Goal: Learn about a topic

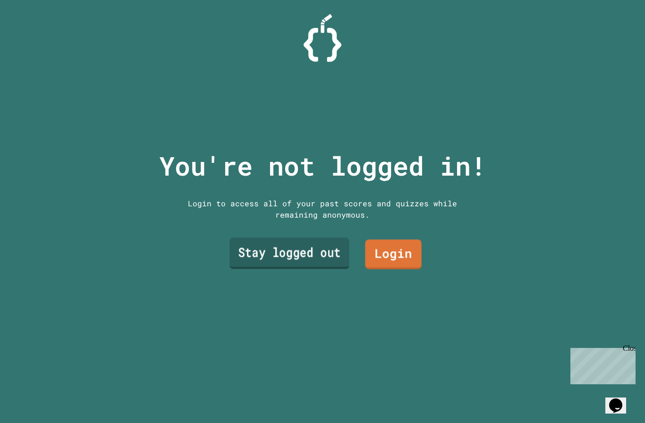
click at [307, 268] on link "Stay logged out" at bounding box center [289, 252] width 120 height 31
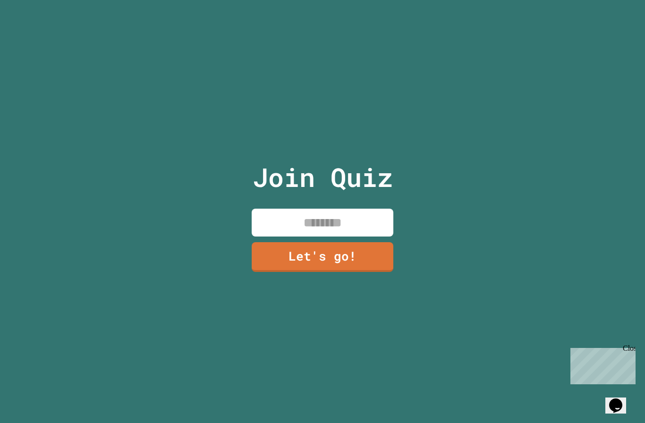
click at [322, 236] on input at bounding box center [322, 223] width 142 height 28
type input "*"
click at [304, 272] on link "Let's go!" at bounding box center [321, 256] width 141 height 31
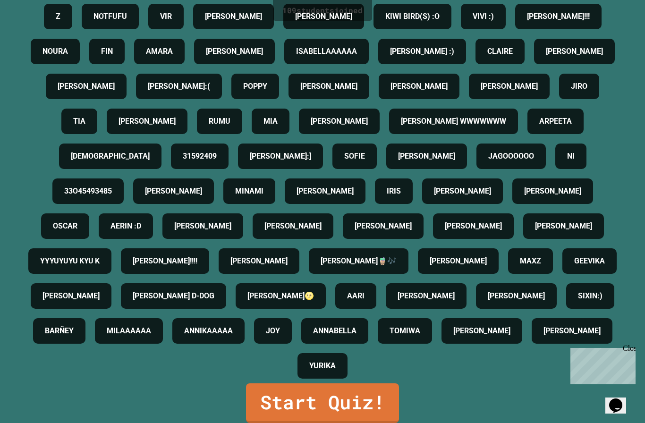
scroll to position [28, 0]
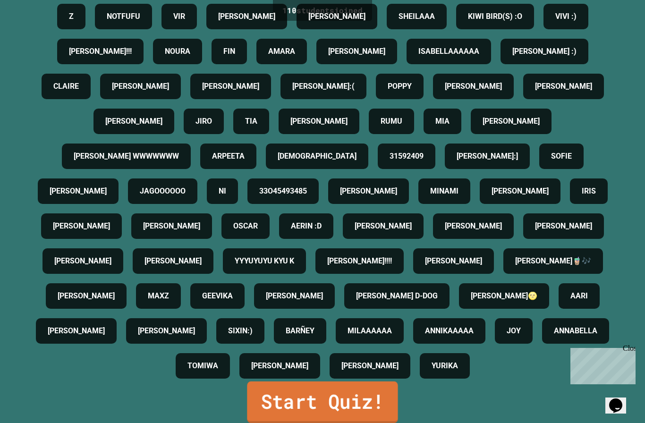
click at [328, 406] on link "Start Quiz!" at bounding box center [322, 402] width 151 height 42
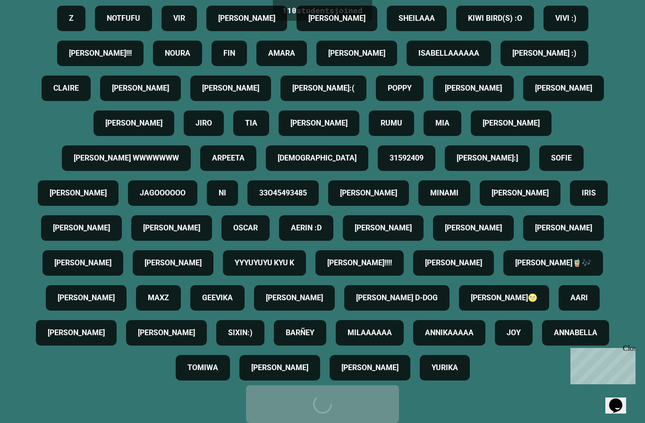
scroll to position [0, 0]
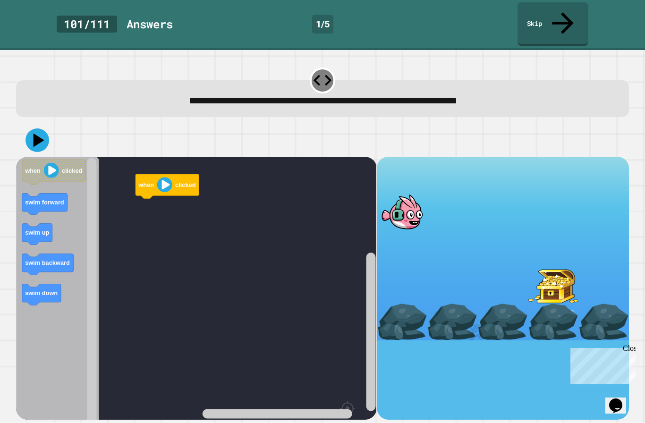
drag, startPoint x: 400, startPoint y: 169, endPoint x: 400, endPoint y: 210, distance: 40.6
click at [400, 210] on div at bounding box center [503, 248] width 252 height 183
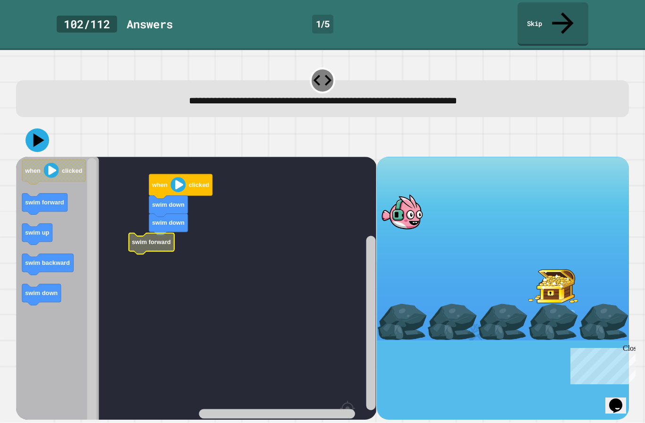
click at [151, 194] on g "when clicked swim down swim down swim forward" at bounding box center [200, 315] width 369 height 317
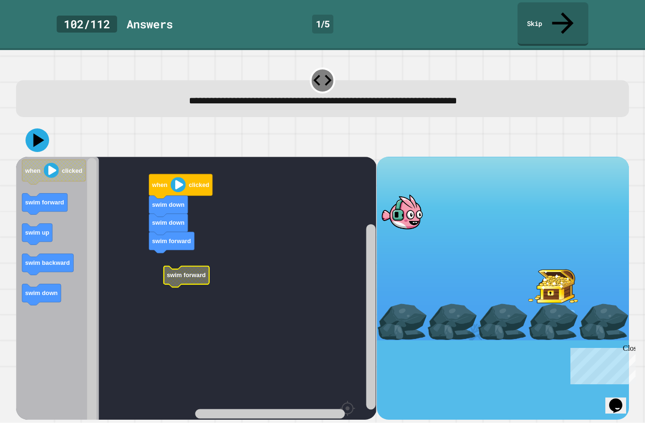
click at [185, 271] on text "swim forward" at bounding box center [186, 274] width 39 height 7
click at [177, 177] on image "Blockly Workspace" at bounding box center [177, 184] width 15 height 15
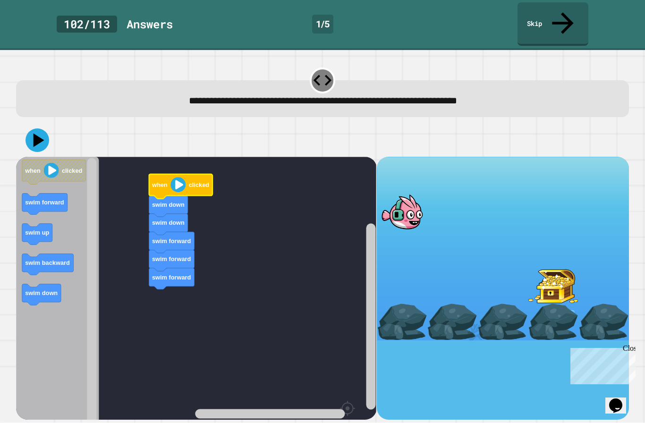
click at [177, 177] on image "Blockly Workspace" at bounding box center [177, 184] width 15 height 15
click at [179, 177] on image "Blockly Workspace" at bounding box center [177, 184] width 15 height 15
click at [30, 128] on icon at bounding box center [37, 140] width 24 height 24
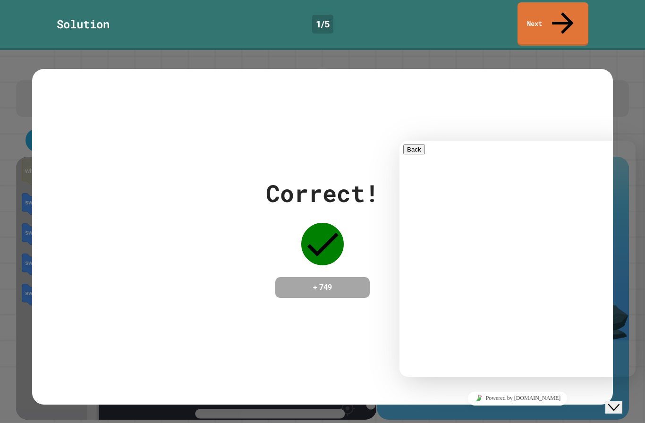
click at [544, 398] on div "Hi there Chat now! We typically reply in a few minutes" at bounding box center [517, 430] width 228 height 64
click at [509, 398] on link "Powered by [DOMAIN_NAME]" at bounding box center [517, 398] width 100 height 14
click at [346, 98] on div "Correct! + 749" at bounding box center [322, 236] width 580 height 335
click at [616, 401] on button "Close Chat This icon closes the chat window." at bounding box center [613, 407] width 17 height 12
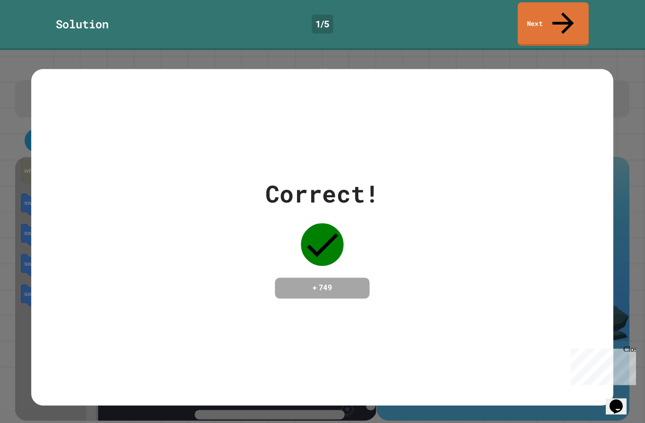
click at [574, 7] on link "Next" at bounding box center [552, 23] width 71 height 43
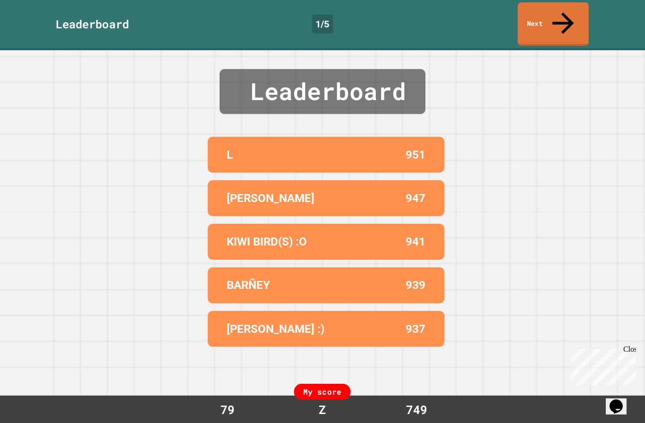
click at [564, 5] on link "Next" at bounding box center [552, 23] width 71 height 43
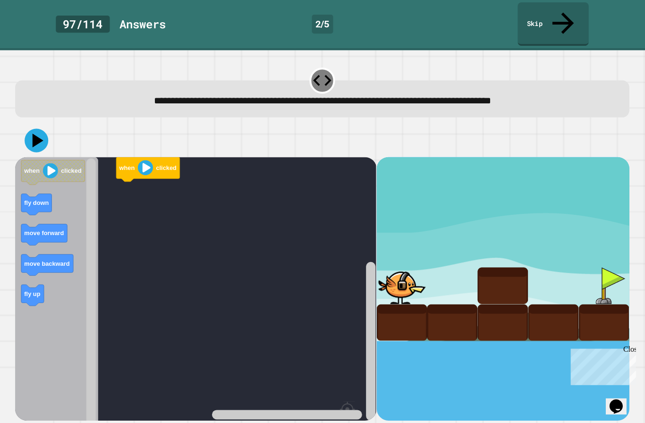
scroll to position [20, 0]
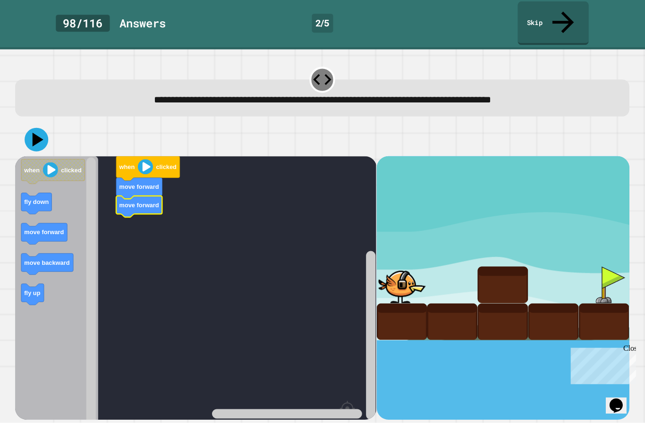
click at [113, 228] on div "when clicked move forward move forward when clicked fly down move forward move …" at bounding box center [196, 288] width 360 height 263
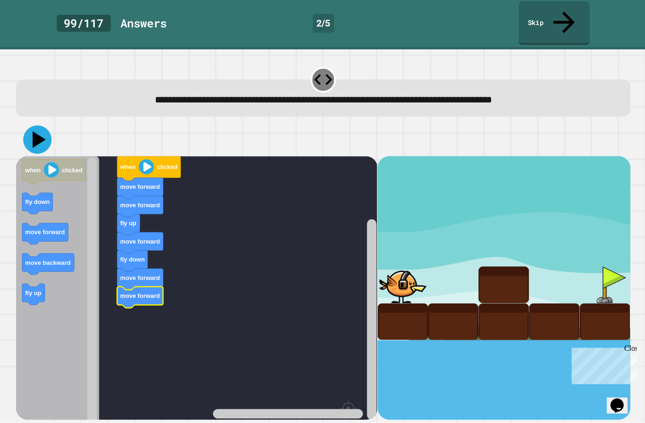
click at [26, 126] on icon at bounding box center [37, 140] width 28 height 28
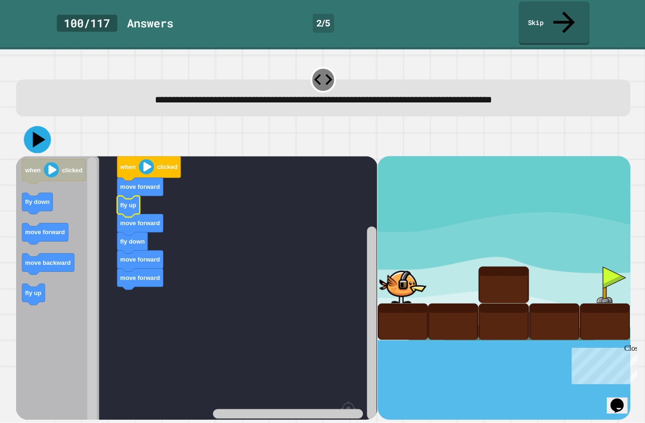
click at [32, 126] on icon at bounding box center [37, 139] width 27 height 27
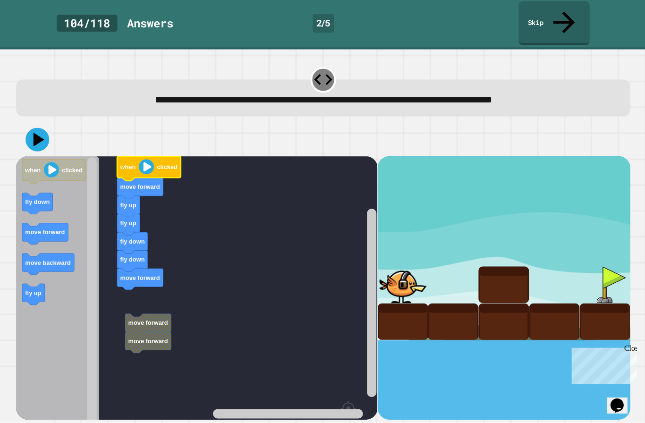
click at [43, 128] on icon at bounding box center [37, 140] width 24 height 24
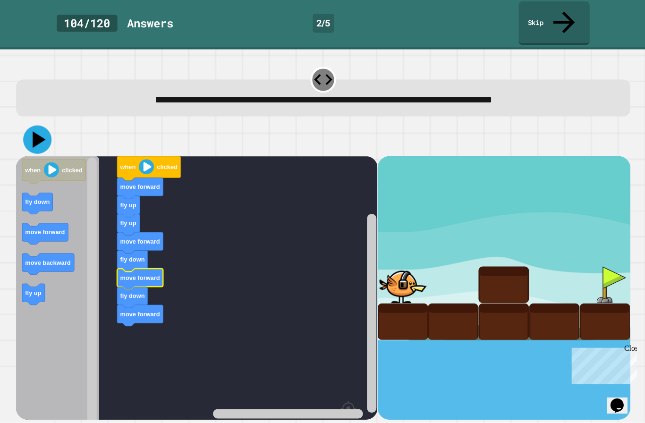
click at [31, 126] on icon at bounding box center [37, 140] width 28 height 28
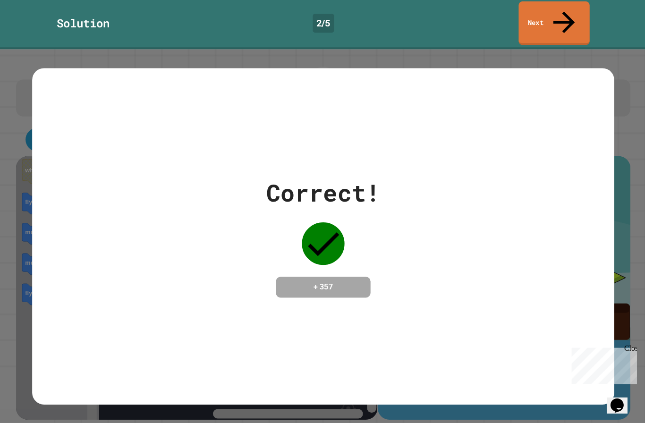
scroll to position [0, 0]
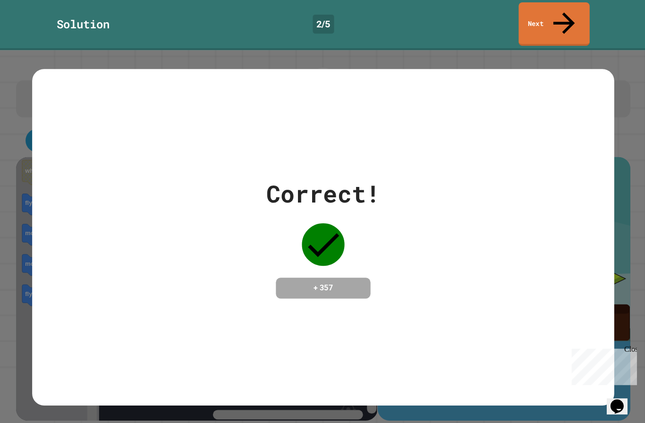
click at [566, 15] on icon at bounding box center [562, 23] width 32 height 32
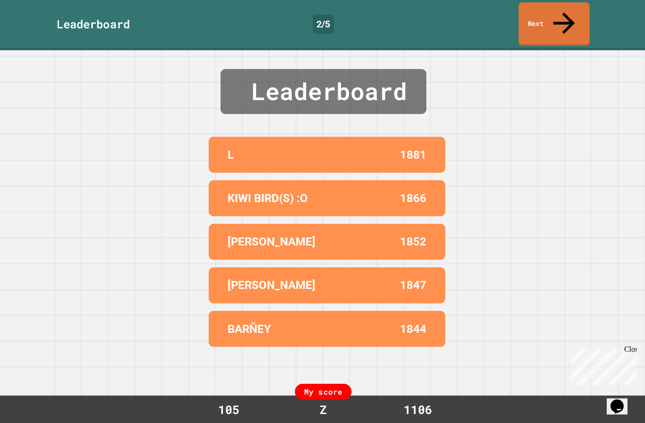
click at [565, 13] on icon at bounding box center [562, 22] width 21 height 21
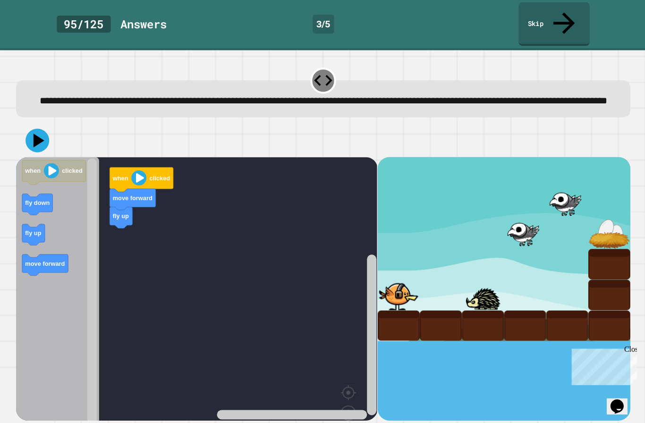
click at [35, 142] on icon at bounding box center [37, 140] width 24 height 24
click at [135, 170] on image "Blockly Workspace" at bounding box center [138, 177] width 15 height 15
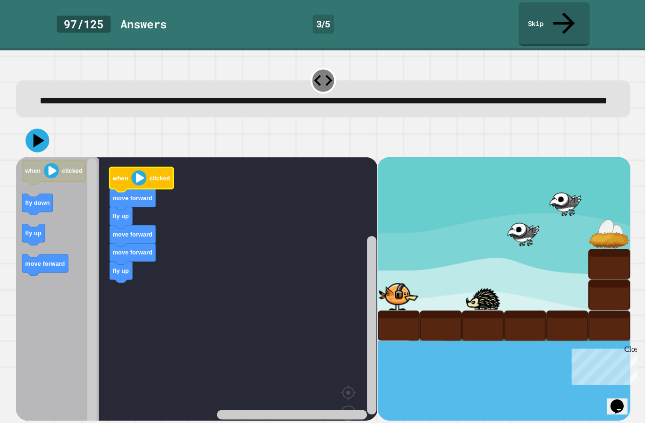
click at [30, 143] on icon at bounding box center [37, 140] width 24 height 24
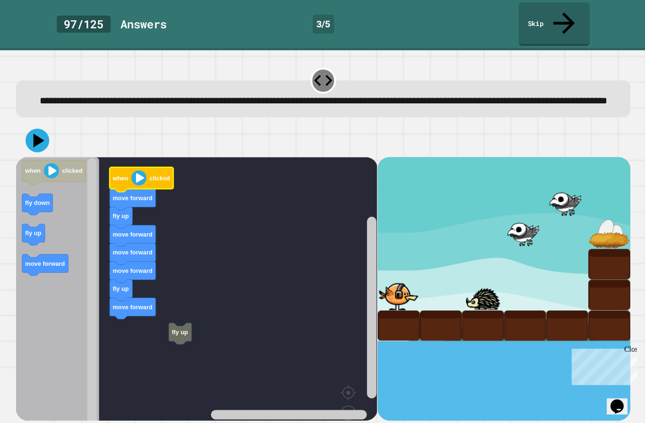
click at [133, 167] on icon "Blockly Workspace" at bounding box center [140, 179] width 63 height 25
click at [132, 176] on image "Blockly Workspace" at bounding box center [138, 177] width 15 height 15
click at [26, 138] on button at bounding box center [37, 140] width 24 height 24
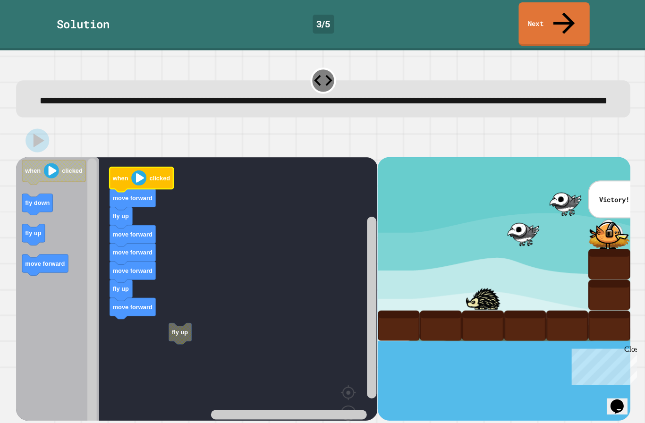
click at [554, 19] on link "Next" at bounding box center [552, 23] width 71 height 43
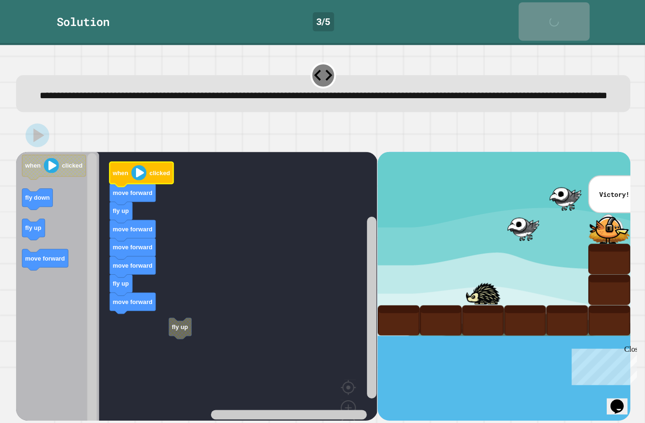
click at [554, 19] on link "Next" at bounding box center [552, 21] width 71 height 38
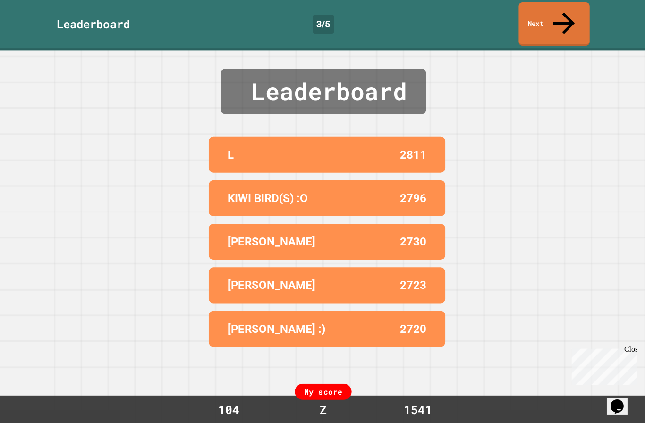
click at [552, 19] on link "Next" at bounding box center [552, 23] width 71 height 43
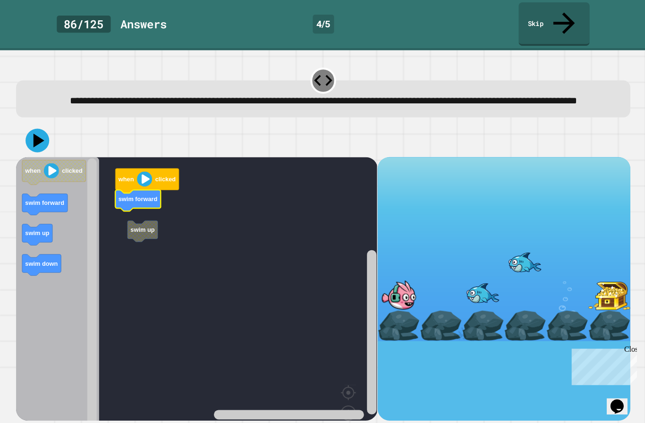
click at [119, 220] on rect "Blockly Workspace" at bounding box center [196, 307] width 360 height 300
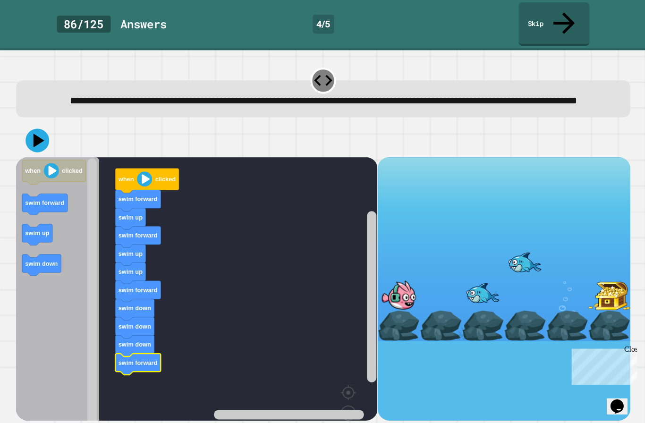
click at [143, 176] on image "Blockly Workspace" at bounding box center [144, 178] width 15 height 15
click at [26, 132] on button at bounding box center [37, 140] width 24 height 24
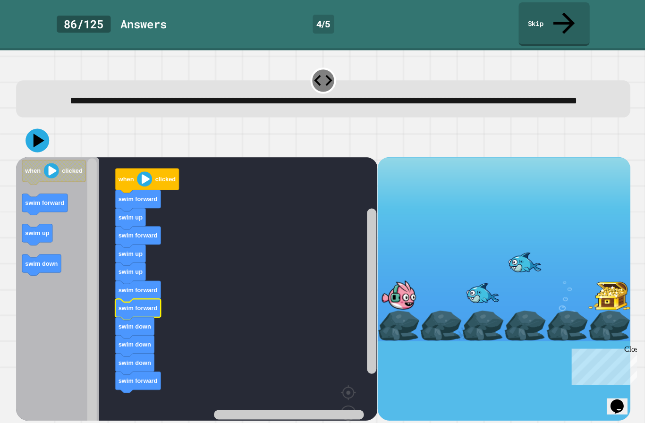
click at [139, 171] on image "Blockly Workspace" at bounding box center [144, 178] width 15 height 15
click at [32, 136] on icon at bounding box center [37, 140] width 24 height 24
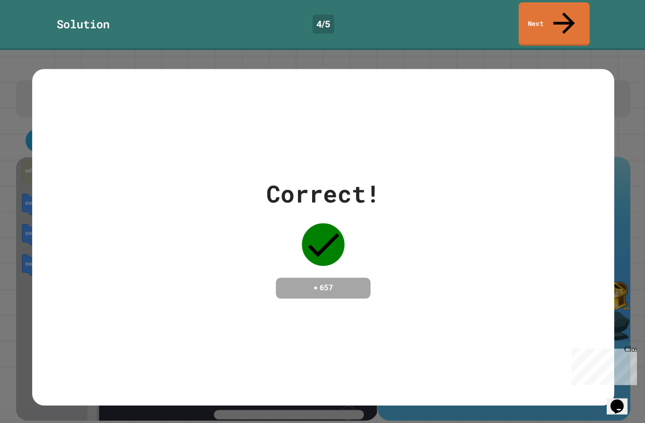
click at [557, 15] on link "Next" at bounding box center [552, 23] width 71 height 43
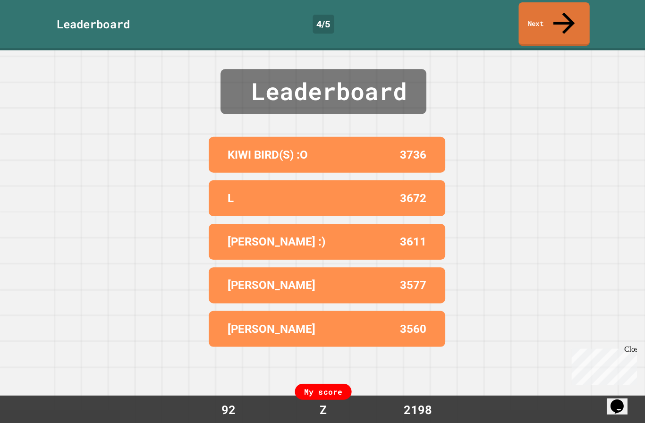
click at [542, 13] on link "Next" at bounding box center [552, 23] width 71 height 43
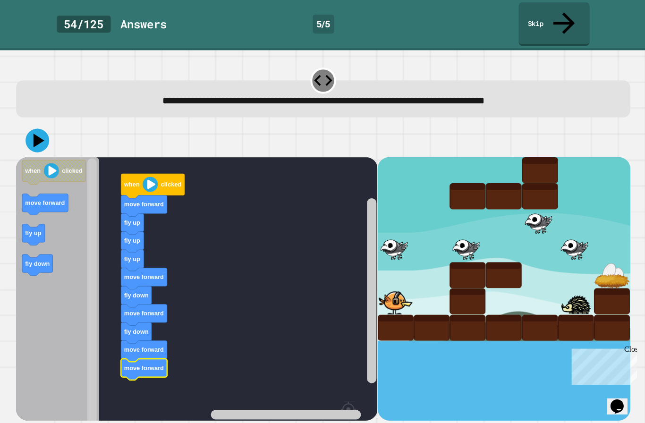
click at [31, 128] on icon at bounding box center [37, 140] width 24 height 24
click at [259, 302] on rect "Blockly Workspace" at bounding box center [196, 315] width 360 height 317
click at [30, 157] on icon "Blockly Workspace" at bounding box center [57, 315] width 83 height 317
click at [52, 163] on image "Blockly Workspace" at bounding box center [51, 170] width 15 height 15
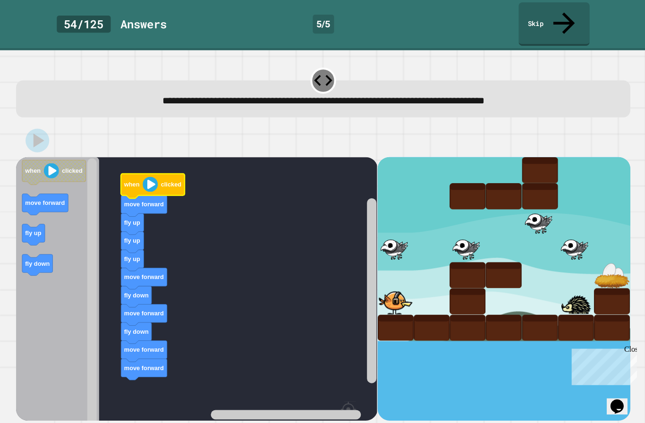
click at [157, 176] on image "Blockly Workspace" at bounding box center [149, 183] width 15 height 15
click at [26, 124] on div at bounding box center [322, 140] width 612 height 33
click at [25, 124] on div at bounding box center [322, 140] width 612 height 33
click at [142, 173] on icon "Blockly Workspace" at bounding box center [152, 185] width 63 height 25
click at [131, 195] on icon "Blockly Workspace" at bounding box center [144, 205] width 46 height 21
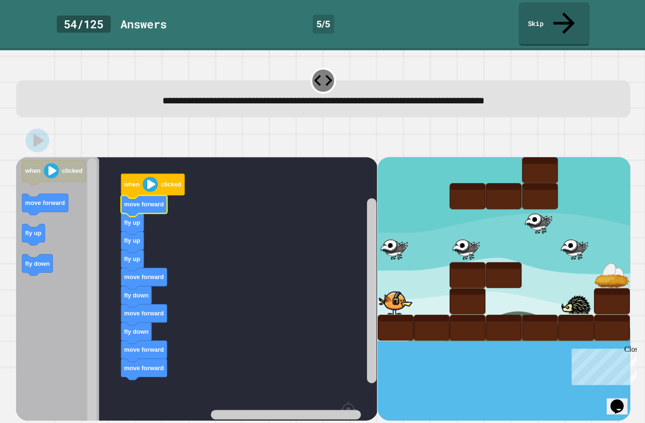
click at [131, 213] on icon "Blockly Workspace" at bounding box center [132, 223] width 23 height 21
click at [45, 163] on image "Blockly Workspace" at bounding box center [51, 170] width 15 height 15
click at [46, 163] on image "Blockly Workspace" at bounding box center [51, 170] width 15 height 15
click at [60, 273] on icon "Blockly Workspace" at bounding box center [57, 315] width 83 height 317
click at [108, 294] on rect "Blockly Workspace" at bounding box center [196, 315] width 360 height 317
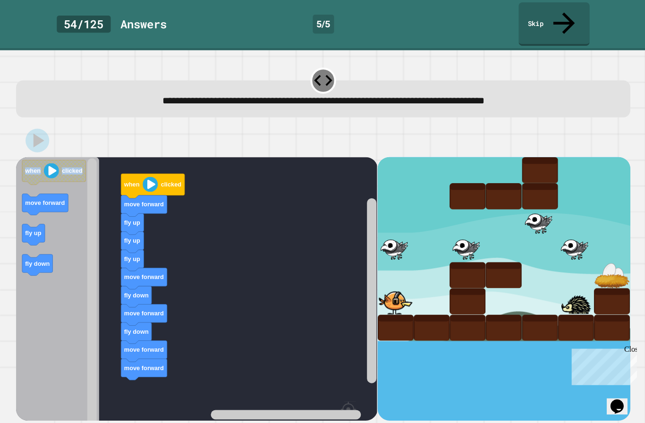
click at [237, 288] on rect "Blockly Workspace" at bounding box center [196, 315] width 360 height 317
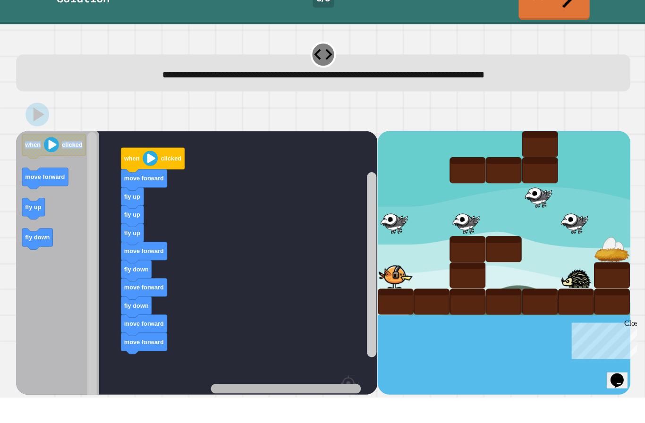
scroll to position [33, 0]
